Goal: Find specific page/section: Find specific page/section

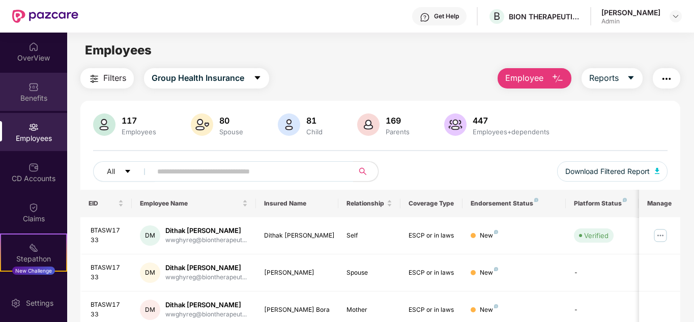
click at [32, 94] on div "Benefits" at bounding box center [33, 98] width 67 height 10
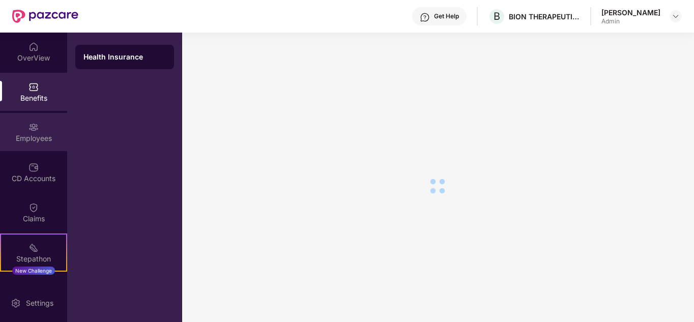
click at [35, 132] on div "Employees" at bounding box center [33, 132] width 67 height 38
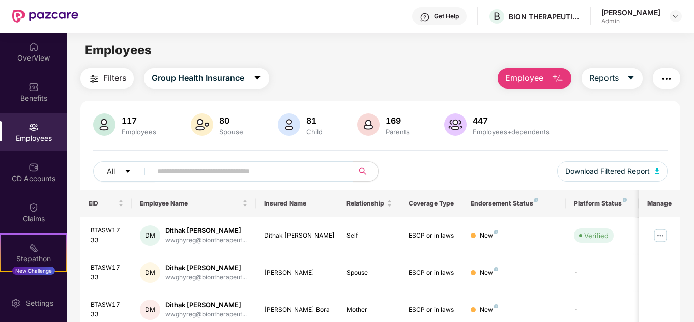
click at [34, 132] on img at bounding box center [33, 127] width 10 height 10
click at [28, 54] on div "OverView" at bounding box center [33, 58] width 67 height 10
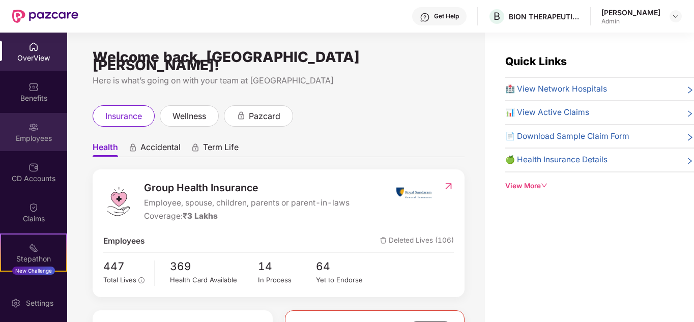
click at [38, 138] on div "Employees" at bounding box center [33, 138] width 67 height 10
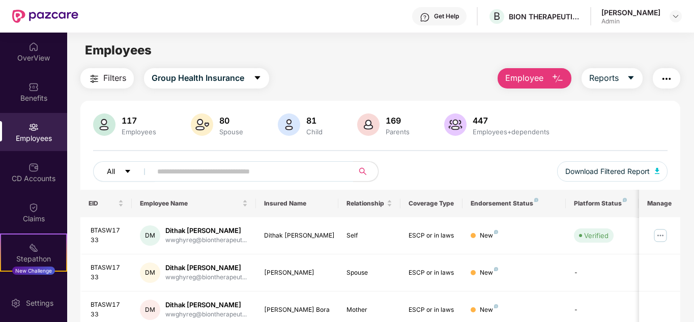
click at [125, 173] on icon "caret-down" at bounding box center [127, 171] width 7 height 7
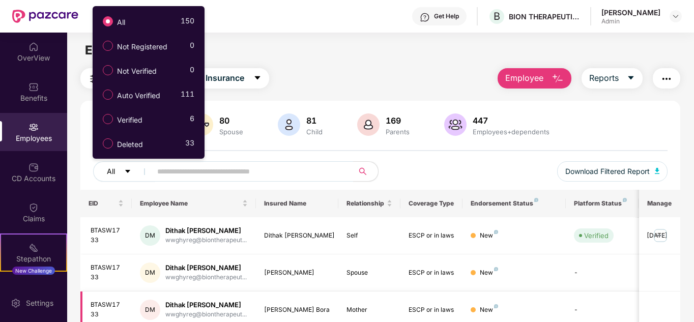
scroll to position [51, 0]
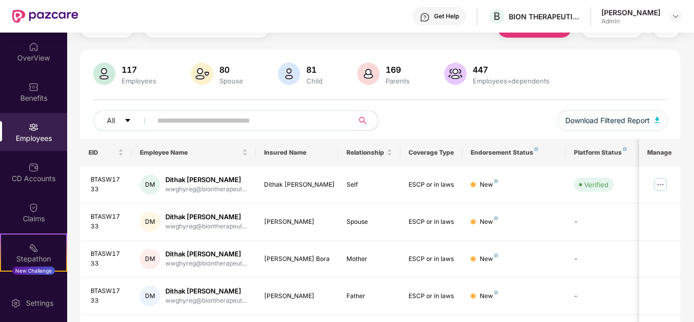
click at [252, 122] on input "text" at bounding box center [248, 120] width 183 height 15
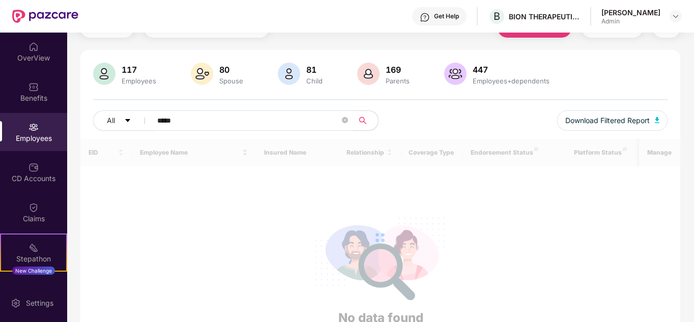
type input "******"
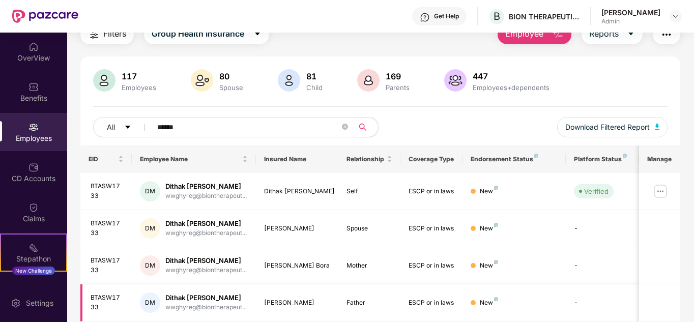
scroll to position [0, 0]
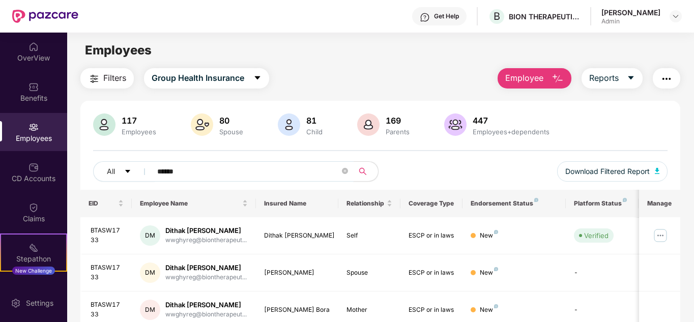
drag, startPoint x: 229, startPoint y: 176, endPoint x: 121, endPoint y: 157, distance: 110.4
click at [121, 157] on div "117 Employees 80 Spouse 81 Child 169 Parents 447 Employees+dependents All *****…" at bounding box center [380, 151] width 600 height 76
